Goal: Information Seeking & Learning: Learn about a topic

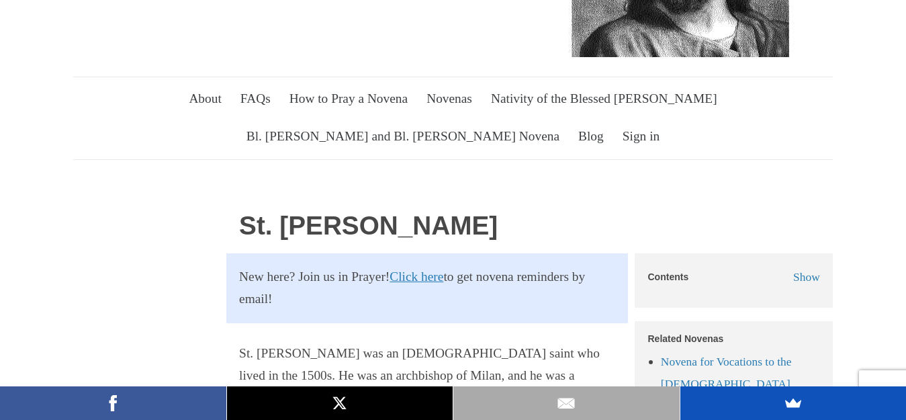
scroll to position [171, 0]
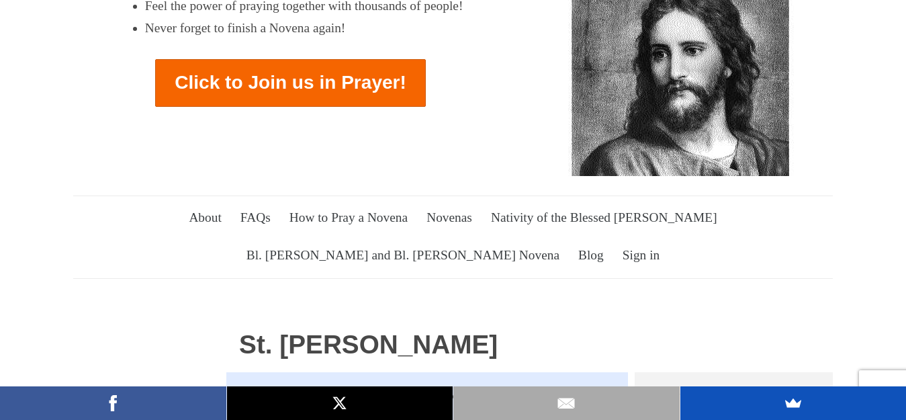
scroll to position [67, 0]
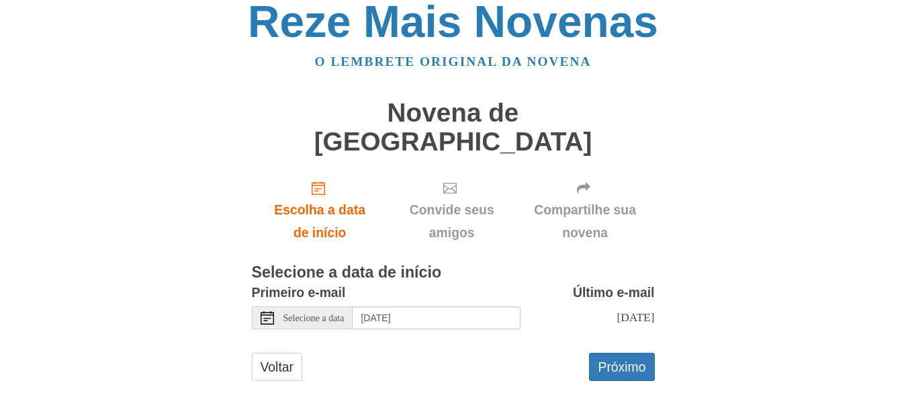
scroll to position [26, 0]
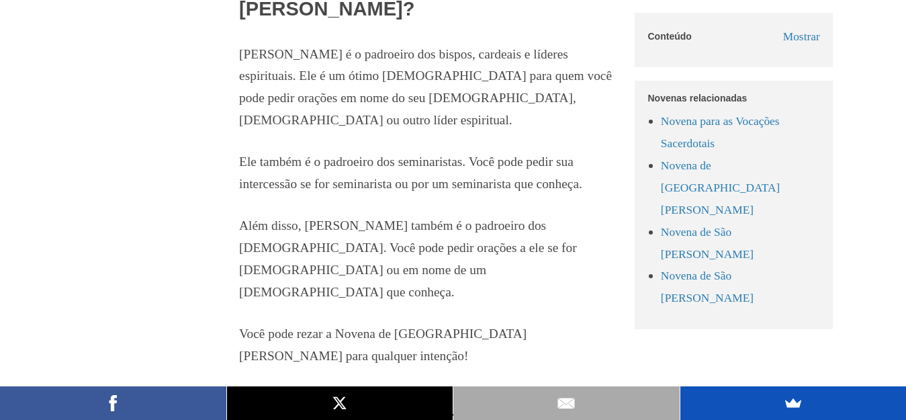
scroll to position [2215, 0]
